Goal: Task Accomplishment & Management: Use online tool/utility

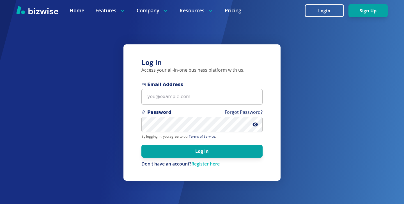
click at [156, 105] on form "Email Address Password Forgot Password? By logging in, you agree to our Terms o…" at bounding box center [201, 124] width 121 height 86
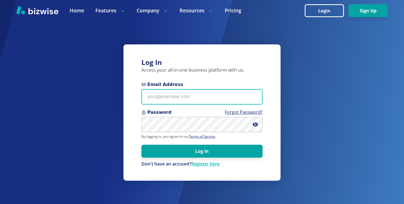
click at [157, 104] on input "Email Address" at bounding box center [201, 96] width 121 height 15
paste input "[EMAIL_ADDRESS][PERSON_NAME][DOMAIN_NAME]"
type input "[EMAIL_ADDRESS][PERSON_NAME][DOMAIN_NAME]"
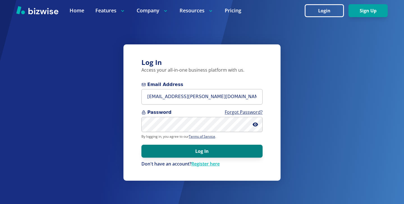
click at [229, 156] on button "Log In" at bounding box center [201, 151] width 121 height 13
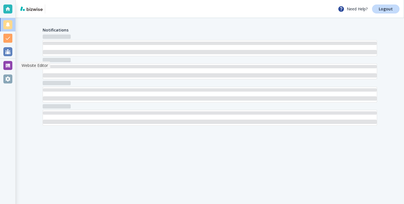
click at [10, 61] on div at bounding box center [7, 65] width 9 height 9
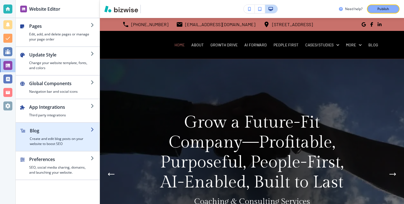
click at [57, 141] on h4 "Create and edit blog posts on your website to boost SEO" at bounding box center [60, 141] width 61 height 10
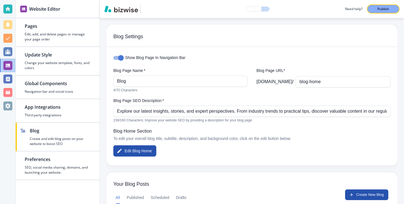
scroll to position [68, 0]
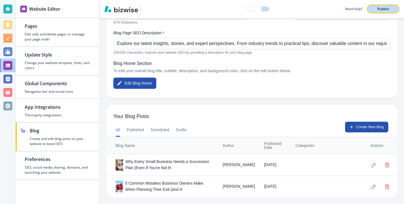
click at [375, 6] on button "Publish" at bounding box center [383, 8] width 33 height 9
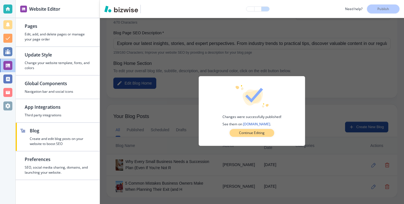
click at [247, 133] on p "Continue Editing" at bounding box center [252, 132] width 26 height 5
